Goal: Find specific page/section: Find specific page/section

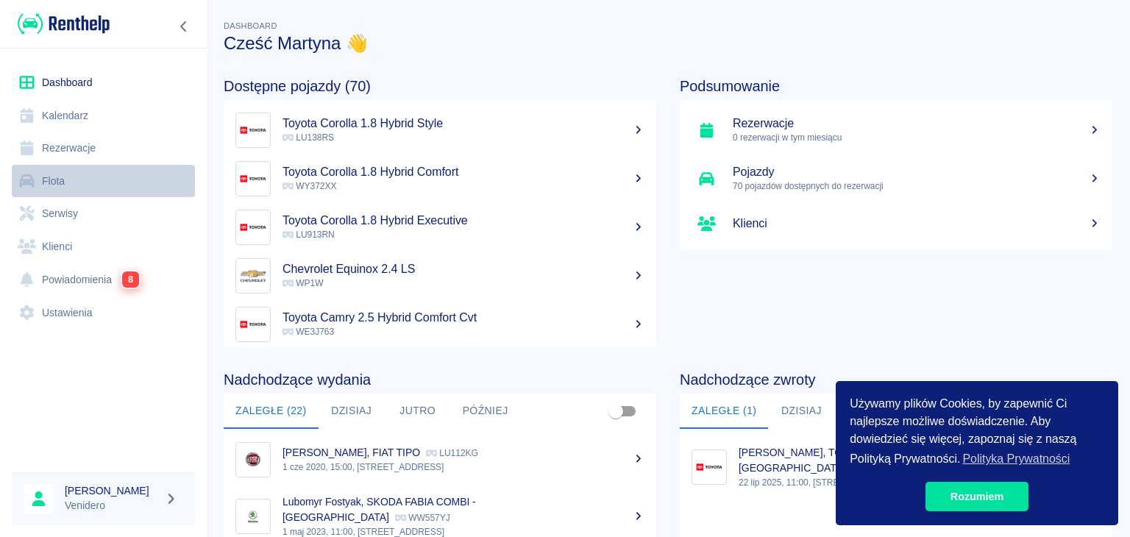
click at [63, 186] on link "Flota" at bounding box center [103, 181] width 183 height 33
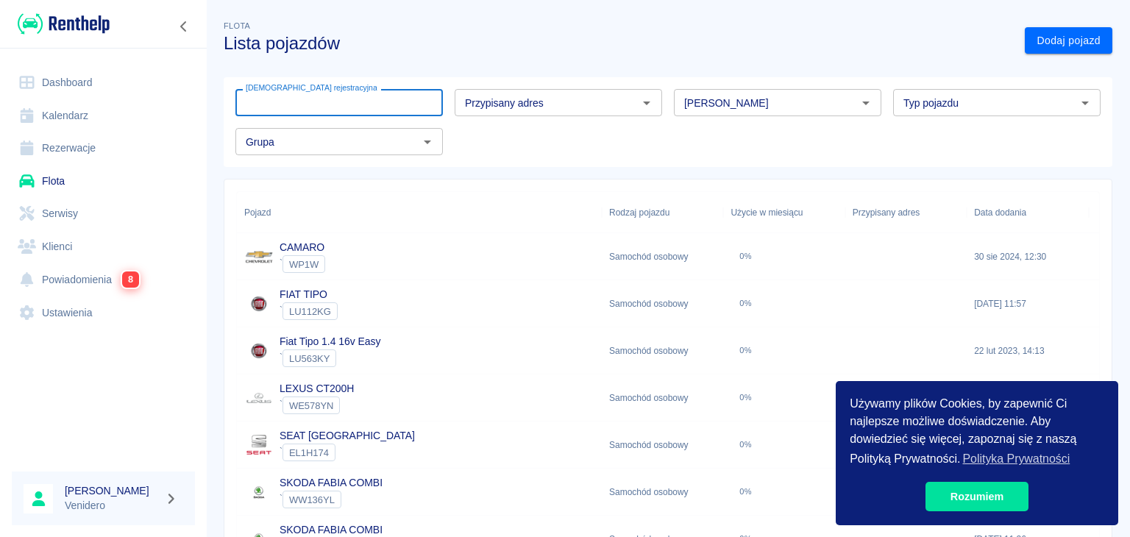
click at [370, 101] on input "[DEMOGRAPHIC_DATA] rejestracyjna" at bounding box center [339, 102] width 208 height 27
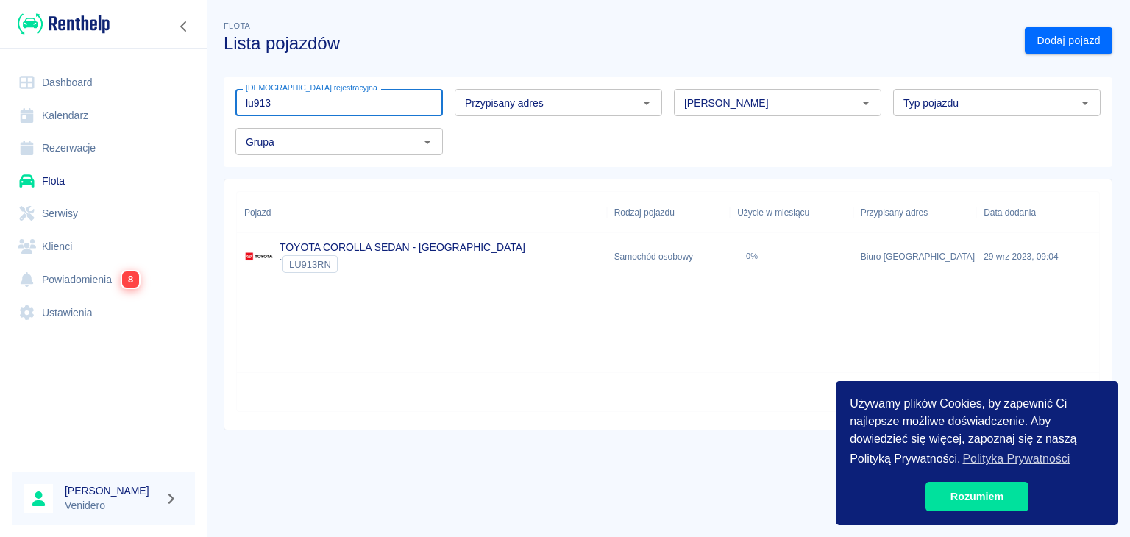
type input "lu913"
click at [358, 245] on link "TOYOTA COROLLA SEDAN - [GEOGRAPHIC_DATA]" at bounding box center [403, 247] width 246 height 12
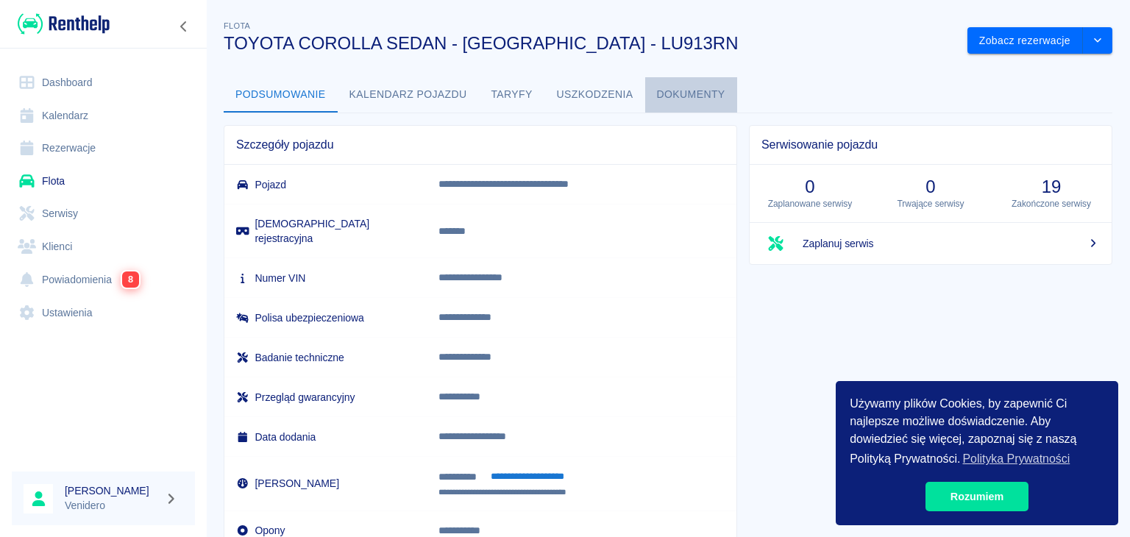
click at [682, 91] on button "Dokumenty" at bounding box center [691, 94] width 92 height 35
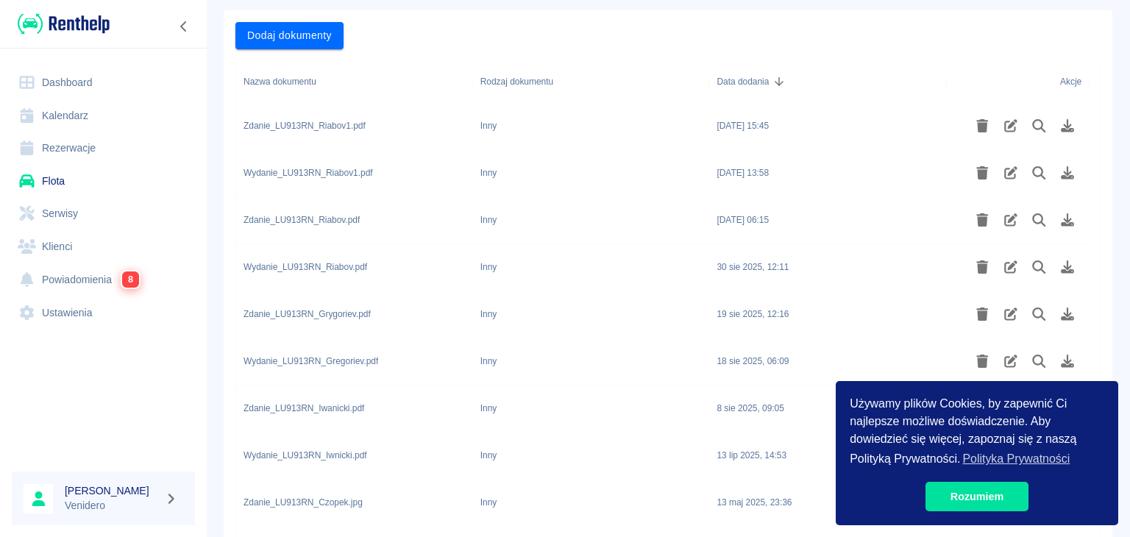
scroll to position [244, 0]
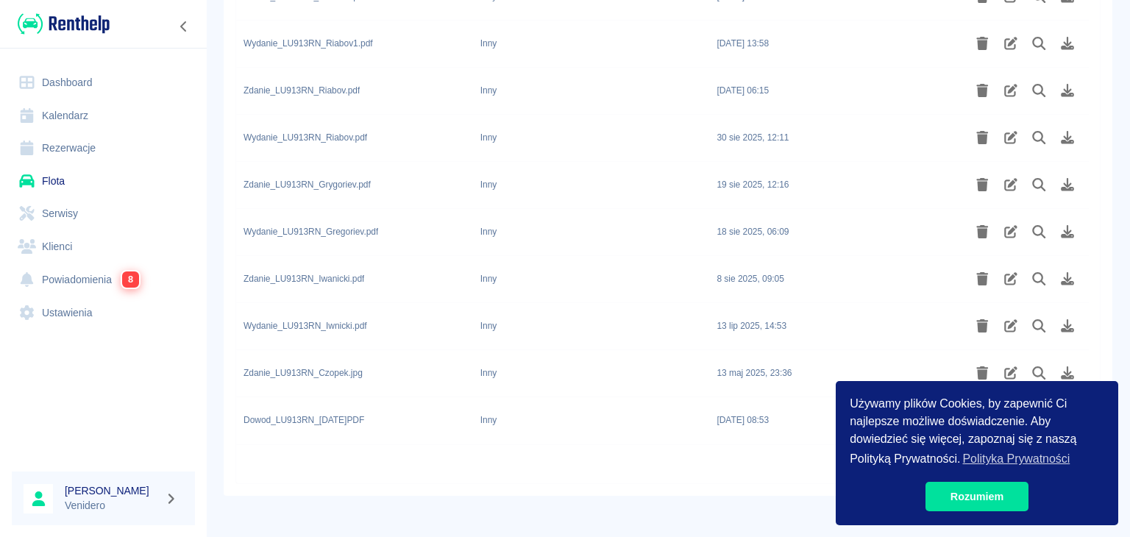
click at [698, 442] on div "Inny" at bounding box center [591, 420] width 237 height 47
